Goal: Information Seeking & Learning: Learn about a topic

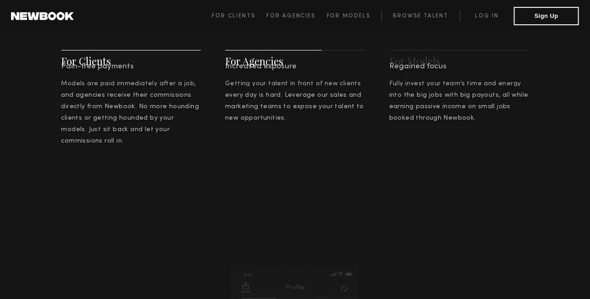
scroll to position [1184, 0]
click at [427, 15] on link "Browse Talent" at bounding box center [420, 16] width 78 height 11
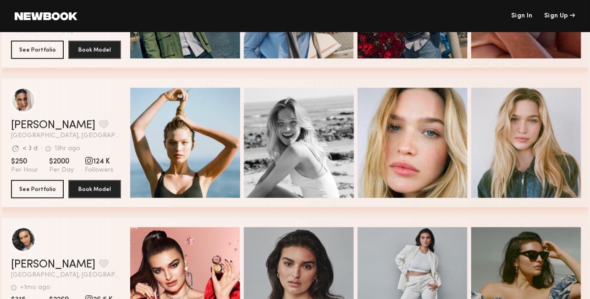
scroll to position [848, 0]
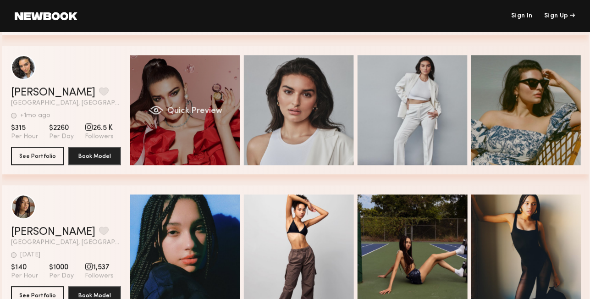
click at [191, 94] on div "Quick Preview" at bounding box center [185, 110] width 110 height 110
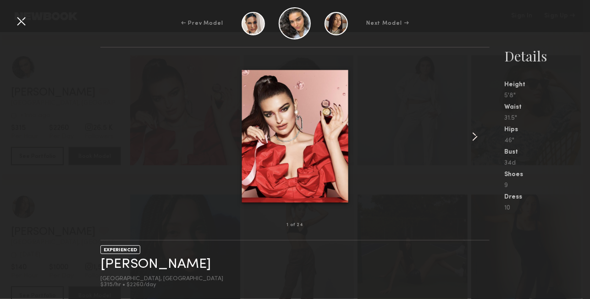
click at [473, 136] on common-icon at bounding box center [474, 136] width 15 height 15
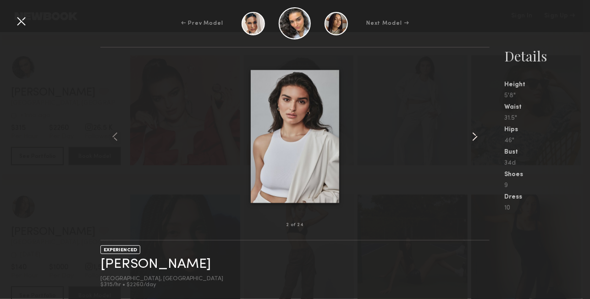
click at [473, 136] on common-icon at bounding box center [474, 136] width 15 height 15
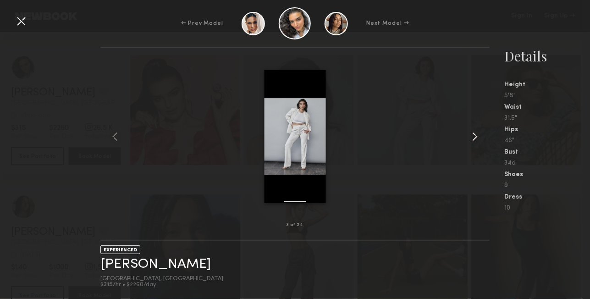
click at [473, 136] on common-icon at bounding box center [474, 136] width 15 height 15
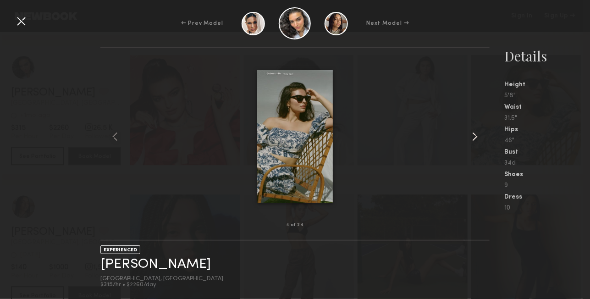
click at [473, 136] on common-icon at bounding box center [474, 136] width 15 height 15
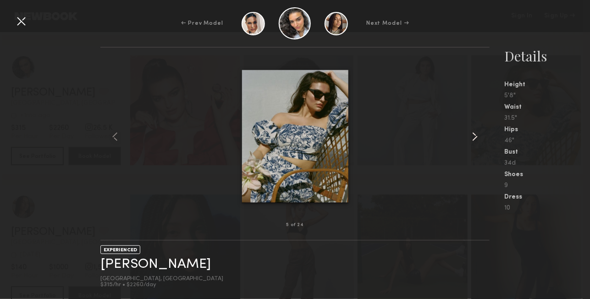
click at [473, 136] on common-icon at bounding box center [474, 136] width 15 height 15
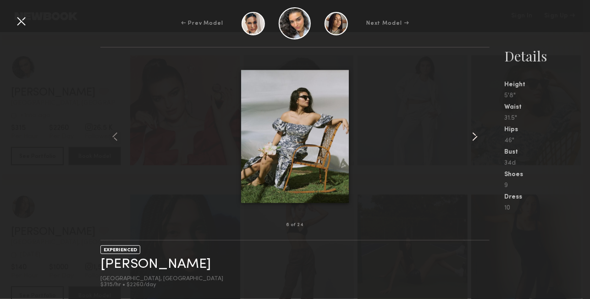
click at [473, 136] on common-icon at bounding box center [474, 136] width 15 height 15
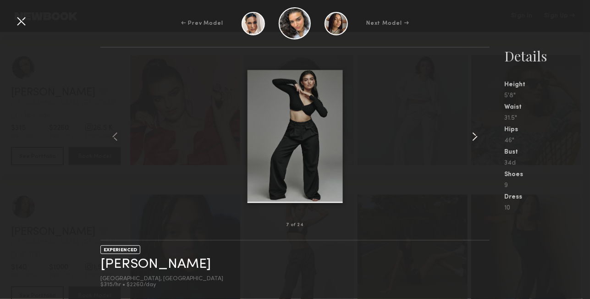
click at [473, 136] on common-icon at bounding box center [474, 136] width 15 height 15
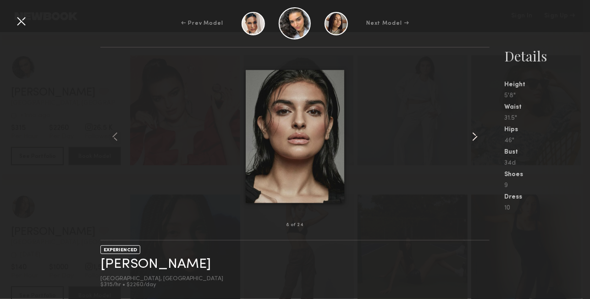
click at [473, 136] on common-icon at bounding box center [474, 136] width 15 height 15
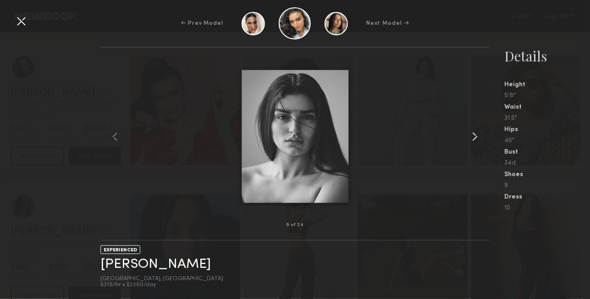
click at [473, 136] on common-icon at bounding box center [474, 136] width 15 height 15
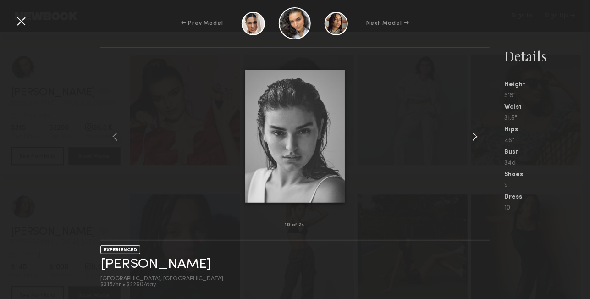
click at [473, 136] on common-icon at bounding box center [474, 136] width 15 height 15
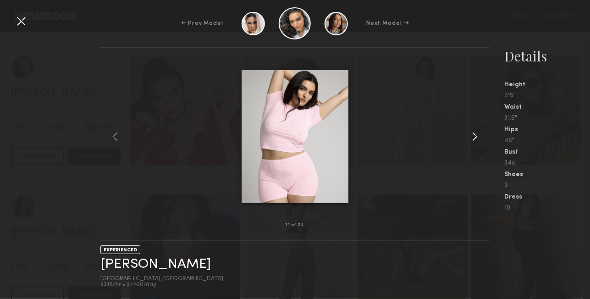
click at [473, 136] on common-icon at bounding box center [474, 136] width 15 height 15
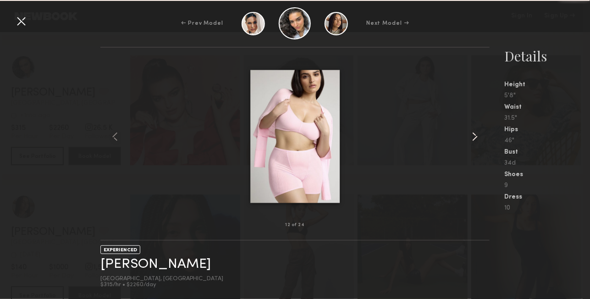
click at [473, 136] on common-icon at bounding box center [474, 136] width 15 height 15
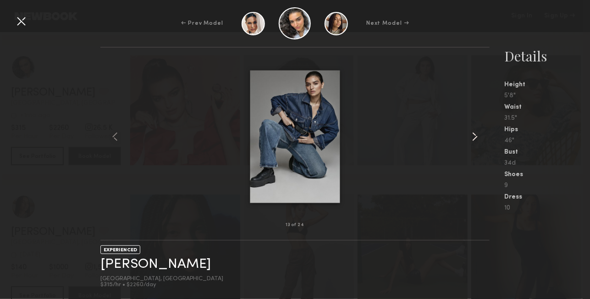
click at [473, 136] on common-icon at bounding box center [474, 136] width 15 height 15
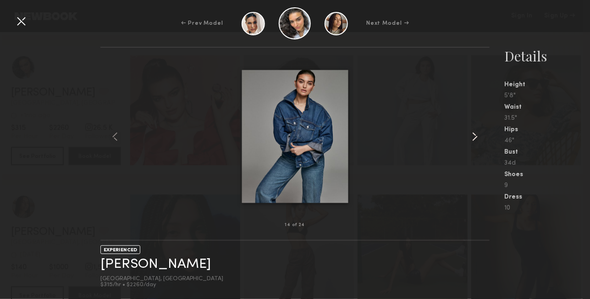
click at [473, 136] on common-icon at bounding box center [474, 136] width 15 height 15
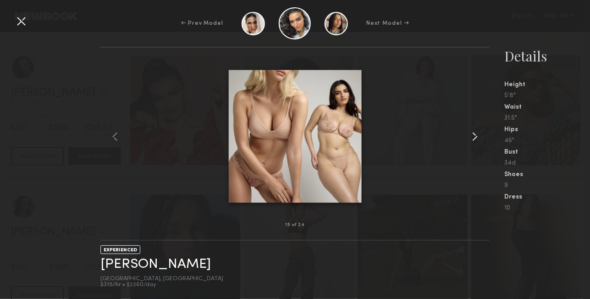
click at [473, 136] on common-icon at bounding box center [474, 136] width 15 height 15
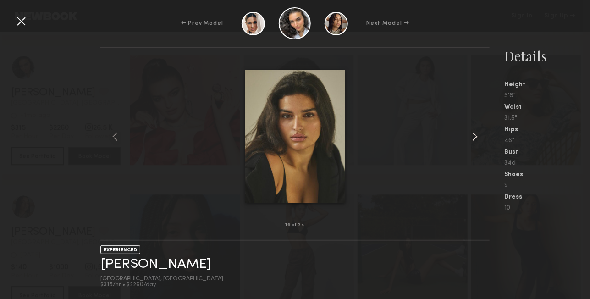
click at [473, 136] on common-icon at bounding box center [474, 136] width 15 height 15
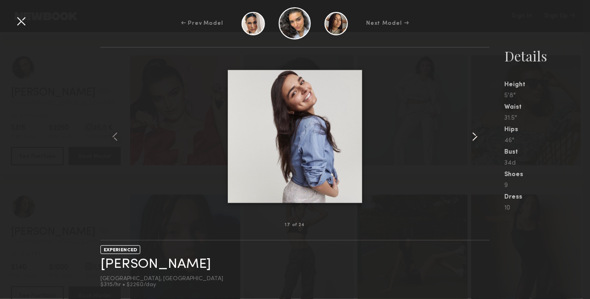
click at [473, 136] on common-icon at bounding box center [474, 136] width 15 height 15
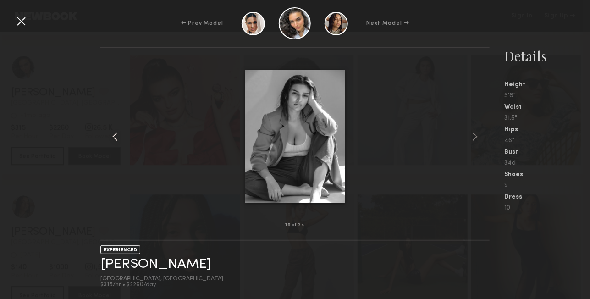
click at [115, 136] on common-icon at bounding box center [115, 136] width 15 height 15
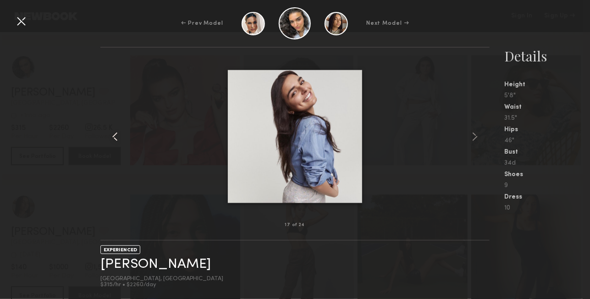
click at [115, 136] on common-icon at bounding box center [115, 136] width 15 height 15
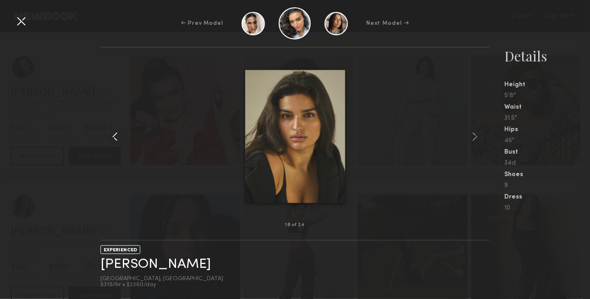
click at [115, 136] on common-icon at bounding box center [115, 136] width 15 height 15
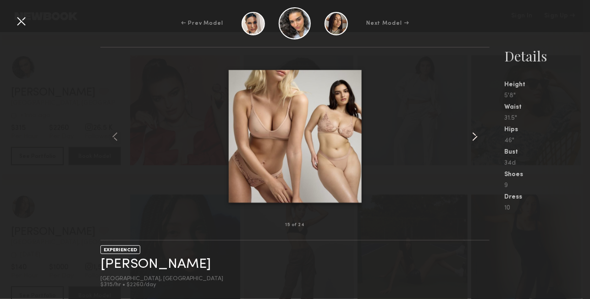
click at [478, 136] on common-icon at bounding box center [474, 136] width 15 height 15
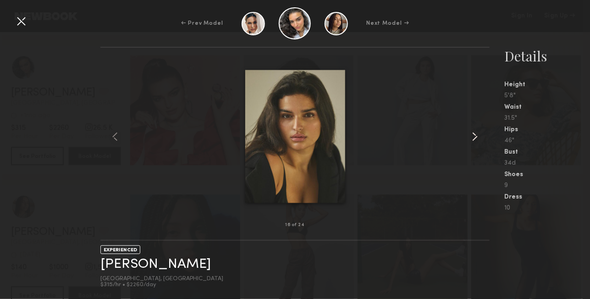
click at [478, 136] on common-icon at bounding box center [474, 136] width 15 height 15
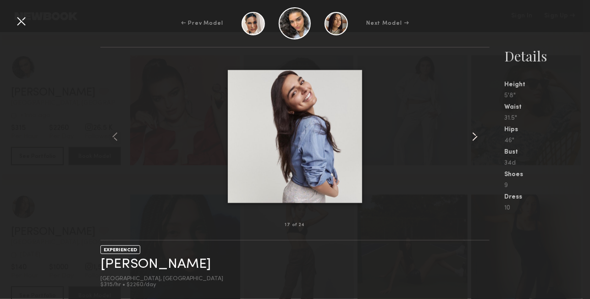
click at [478, 136] on common-icon at bounding box center [474, 136] width 15 height 15
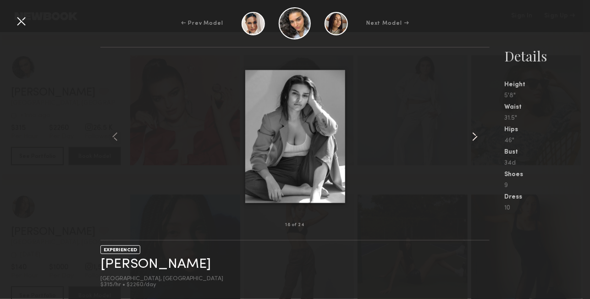
click at [478, 136] on common-icon at bounding box center [474, 136] width 15 height 15
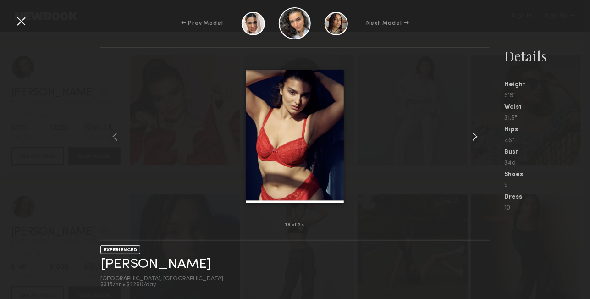
click at [478, 136] on common-icon at bounding box center [474, 136] width 15 height 15
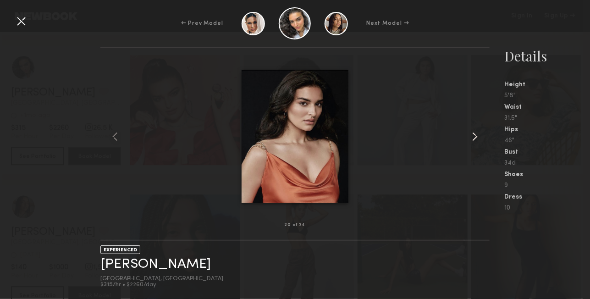
click at [478, 136] on common-icon at bounding box center [474, 136] width 15 height 15
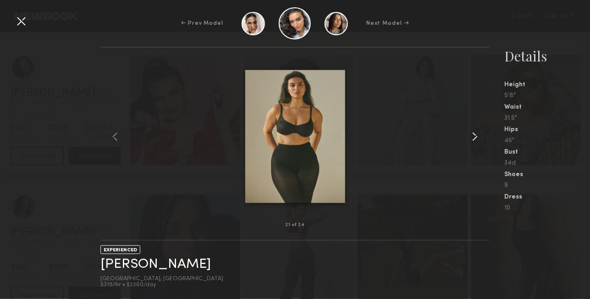
click at [478, 136] on common-icon at bounding box center [474, 136] width 15 height 15
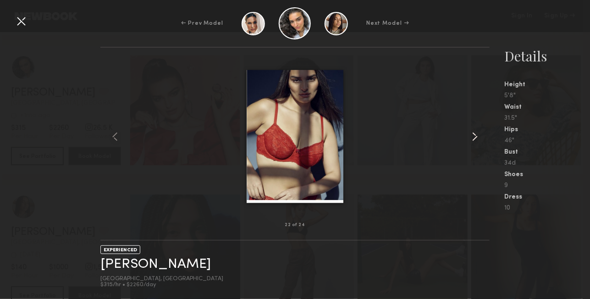
click at [478, 136] on common-icon at bounding box center [474, 136] width 15 height 15
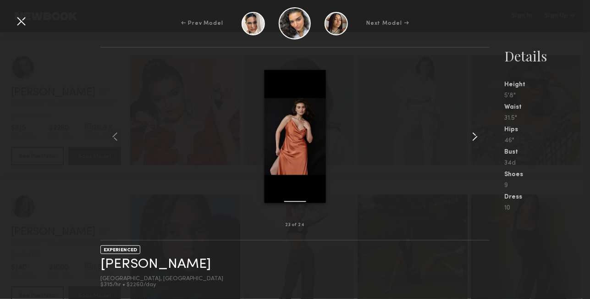
click at [478, 136] on common-icon at bounding box center [474, 136] width 15 height 15
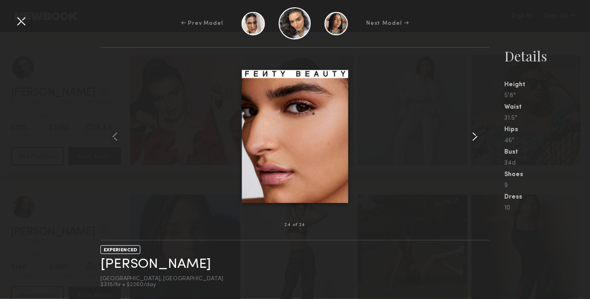
click at [478, 136] on common-icon at bounding box center [474, 136] width 15 height 15
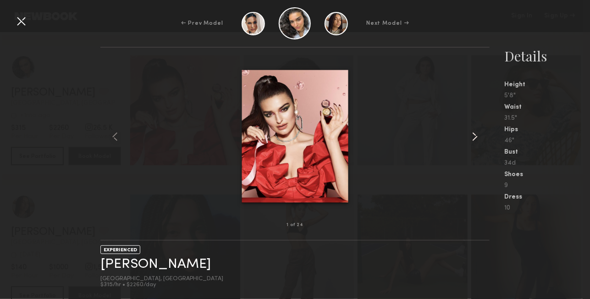
click at [478, 136] on common-icon at bounding box center [474, 136] width 15 height 15
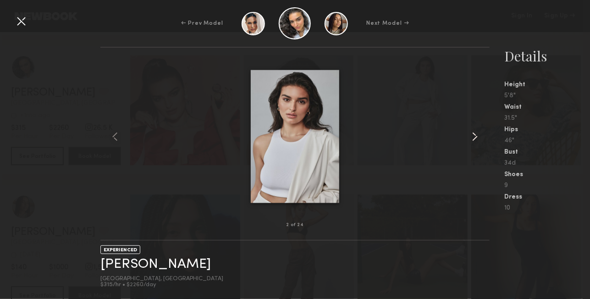
click at [478, 136] on common-icon at bounding box center [474, 136] width 15 height 15
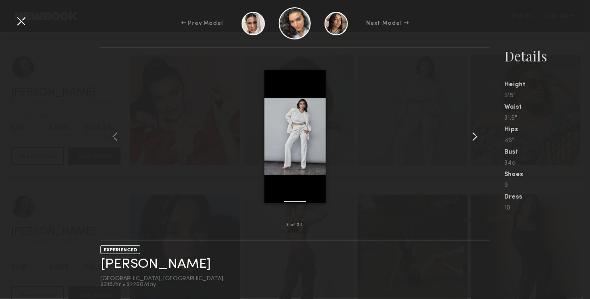
click at [478, 136] on common-icon at bounding box center [474, 136] width 15 height 15
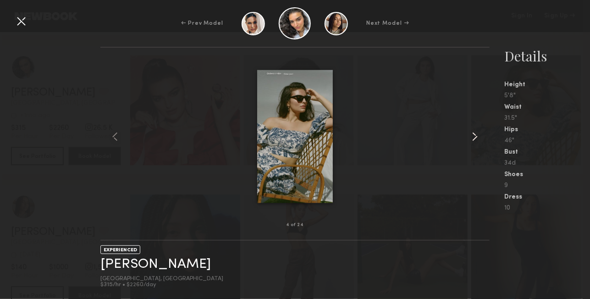
click at [478, 136] on common-icon at bounding box center [474, 136] width 15 height 15
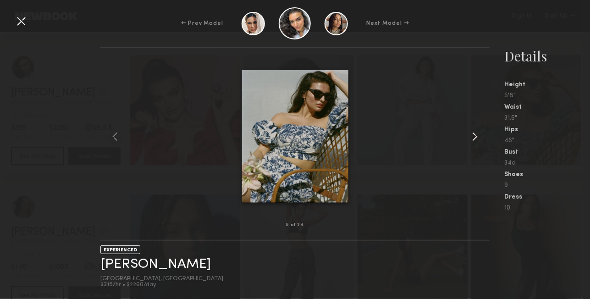
click at [478, 136] on common-icon at bounding box center [474, 136] width 15 height 15
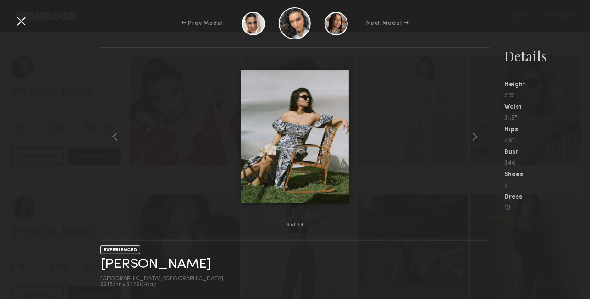
click at [19, 19] on div at bounding box center [21, 21] width 15 height 15
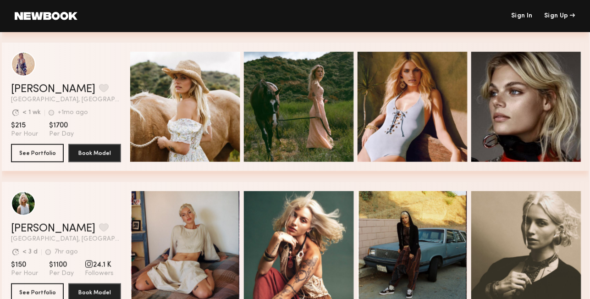
scroll to position [2802, 0]
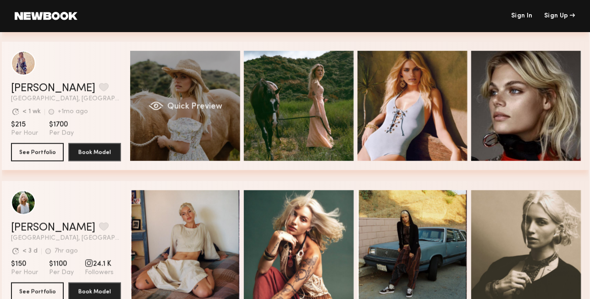
click at [200, 125] on div "Quick Preview" at bounding box center [185, 106] width 110 height 110
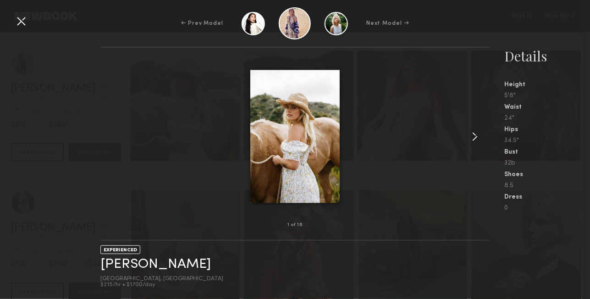
click at [476, 136] on common-icon at bounding box center [474, 136] width 15 height 15
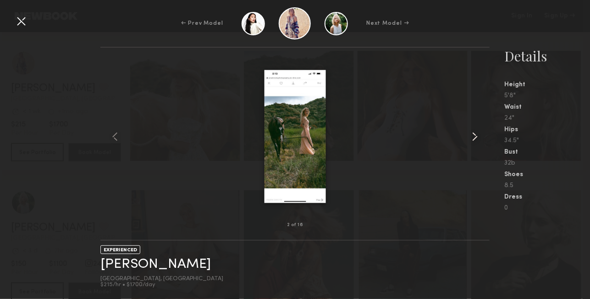
click at [476, 136] on common-icon at bounding box center [474, 136] width 15 height 15
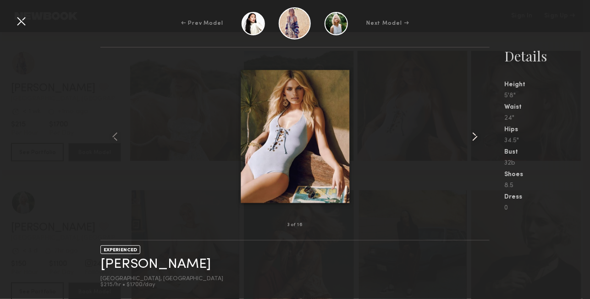
click at [476, 136] on common-icon at bounding box center [474, 136] width 15 height 15
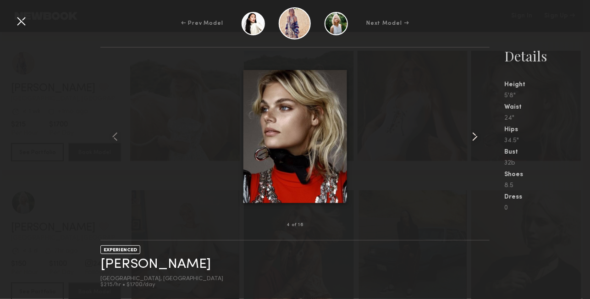
click at [476, 136] on common-icon at bounding box center [474, 136] width 15 height 15
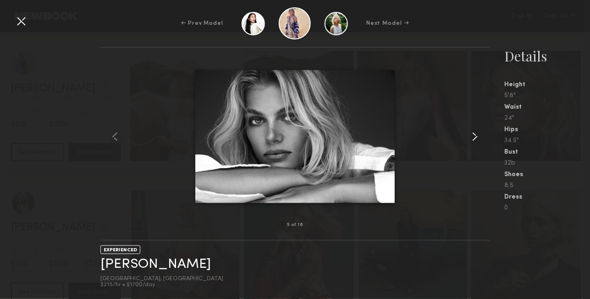
click at [476, 136] on common-icon at bounding box center [474, 136] width 15 height 15
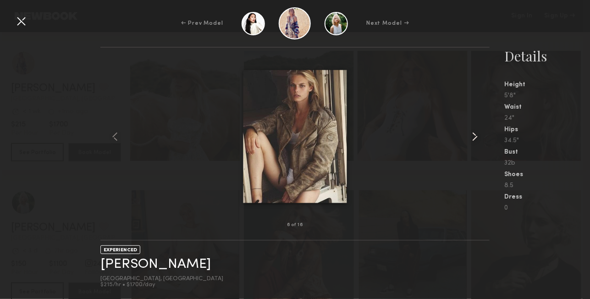
click at [476, 136] on common-icon at bounding box center [474, 136] width 15 height 15
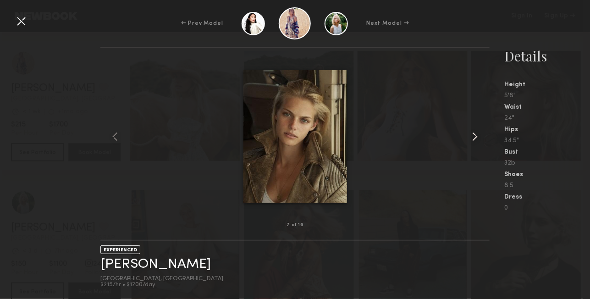
click at [476, 136] on common-icon at bounding box center [474, 136] width 15 height 15
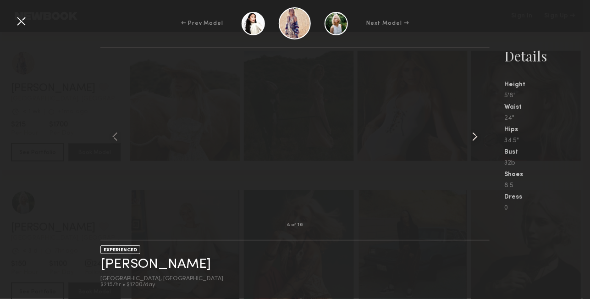
click at [476, 136] on common-icon at bounding box center [474, 136] width 15 height 15
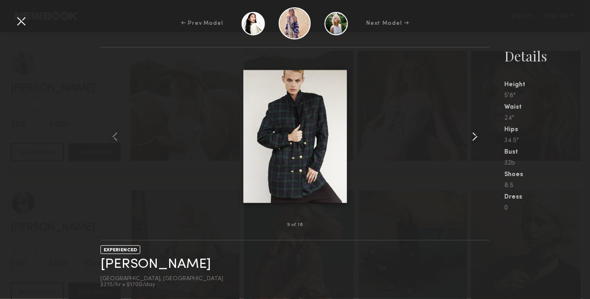
click at [476, 136] on common-icon at bounding box center [474, 136] width 15 height 15
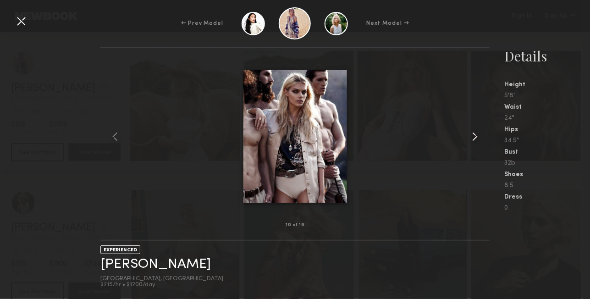
click at [476, 136] on common-icon at bounding box center [474, 136] width 15 height 15
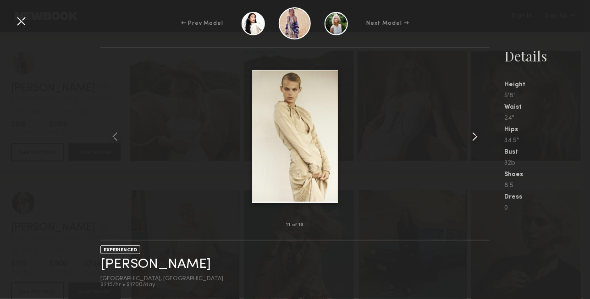
click at [476, 136] on common-icon at bounding box center [474, 136] width 15 height 15
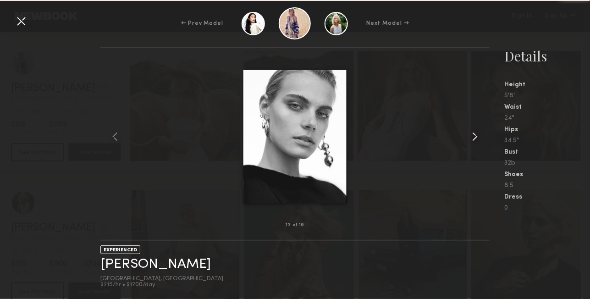
click at [476, 136] on common-icon at bounding box center [474, 136] width 15 height 15
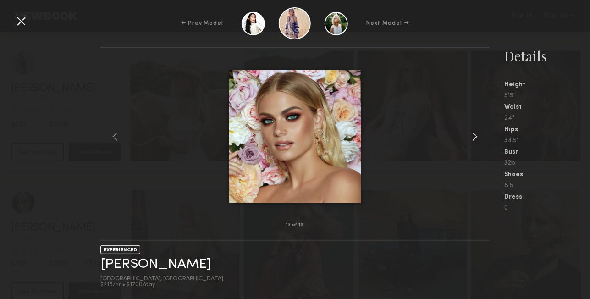
click at [476, 136] on common-icon at bounding box center [474, 136] width 15 height 15
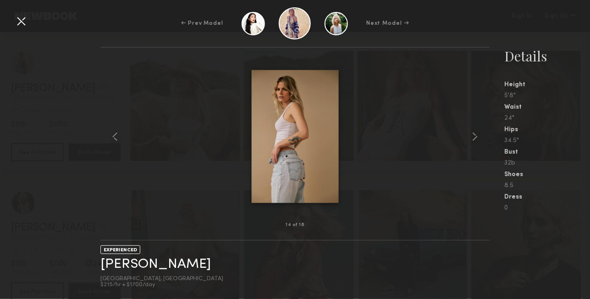
click at [17, 19] on div at bounding box center [21, 21] width 15 height 15
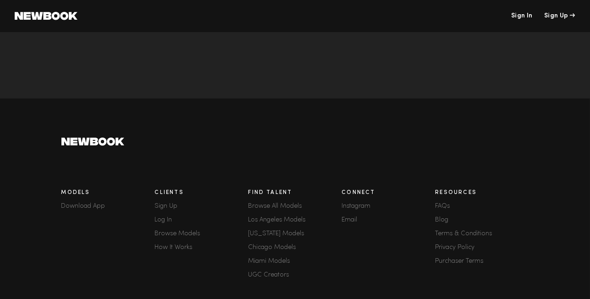
scroll to position [258, 0]
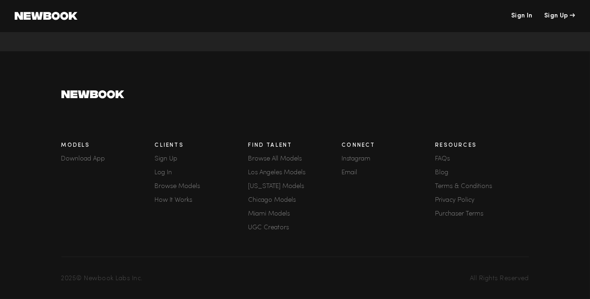
click at [285, 156] on link "Browse All Models" at bounding box center [294, 159] width 93 height 6
click at [274, 184] on link "[US_STATE] Models" at bounding box center [294, 186] width 93 height 6
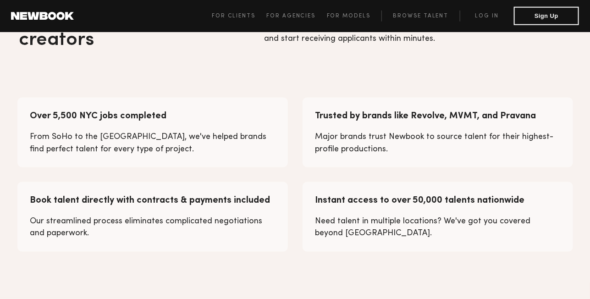
scroll to position [417, 0]
